Goal: Navigation & Orientation: Understand site structure

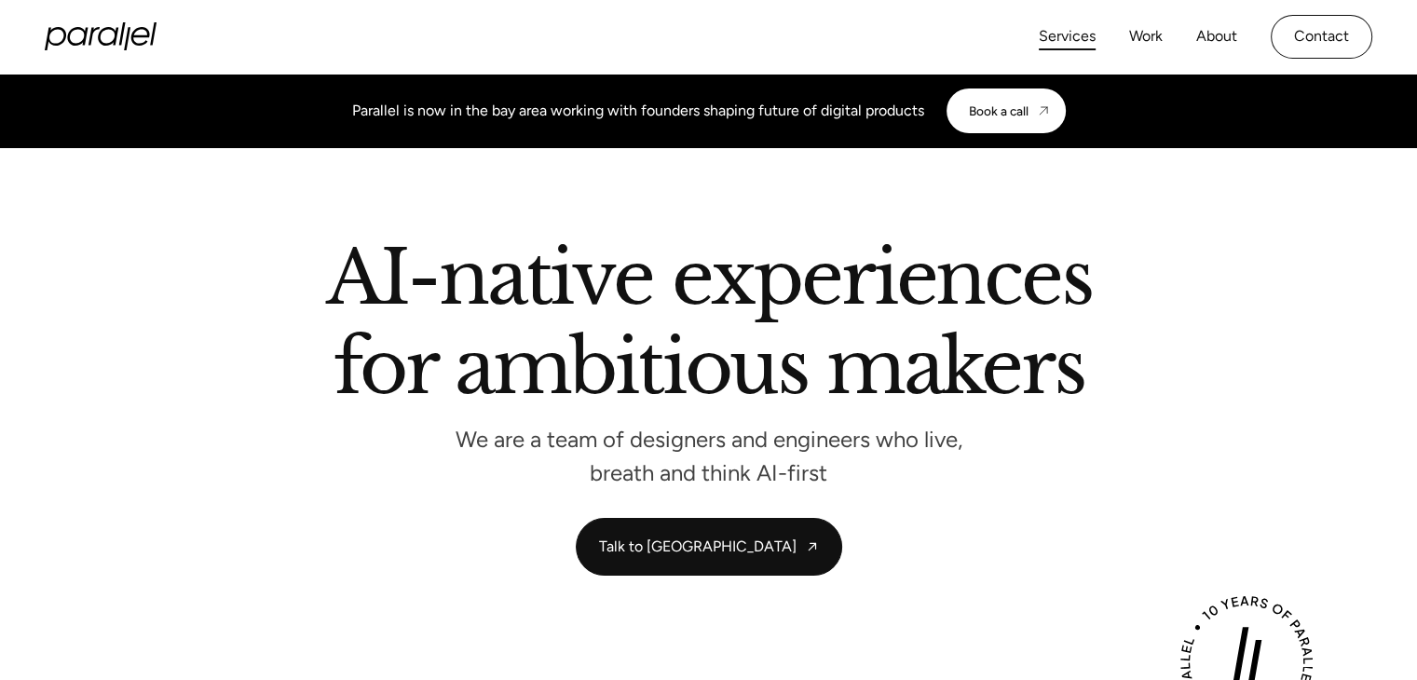
click at [1063, 28] on link "Services" at bounding box center [1067, 36] width 57 height 27
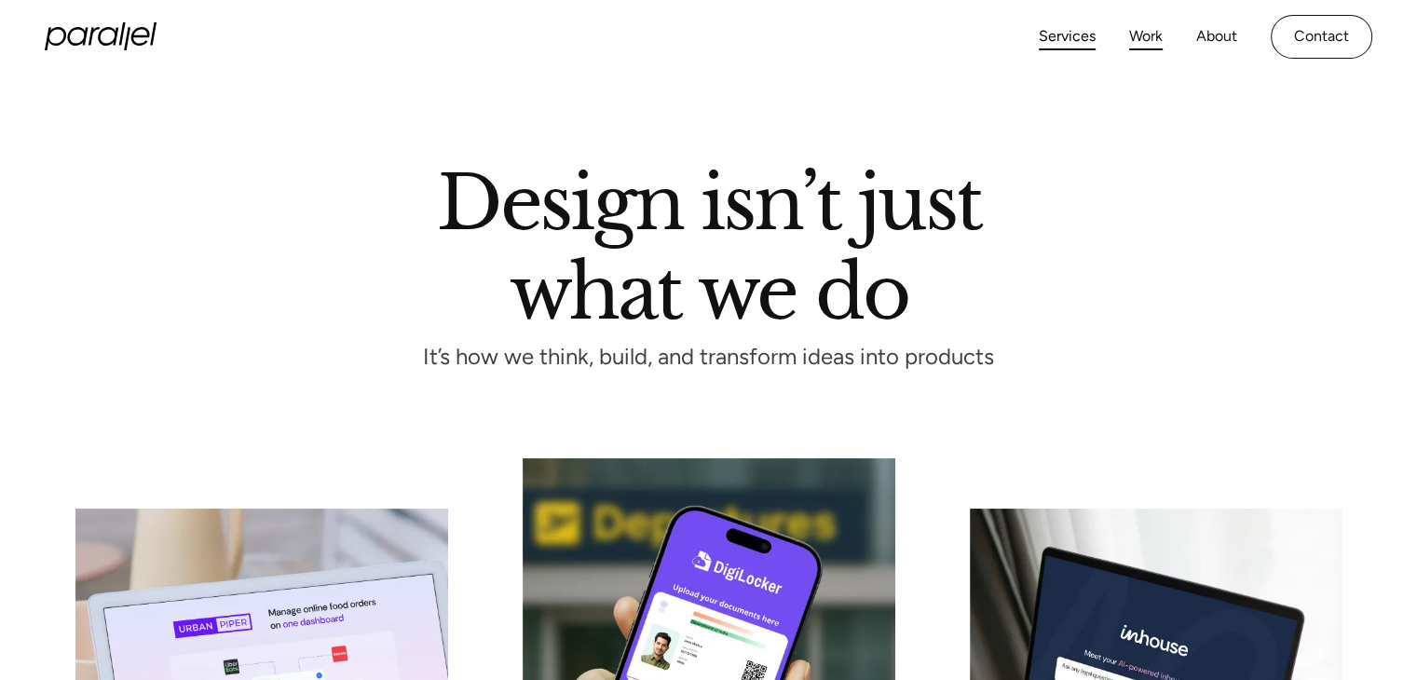
click at [1147, 35] on link "Work" at bounding box center [1146, 36] width 34 height 27
